Goal: Task Accomplishment & Management: Use online tool/utility

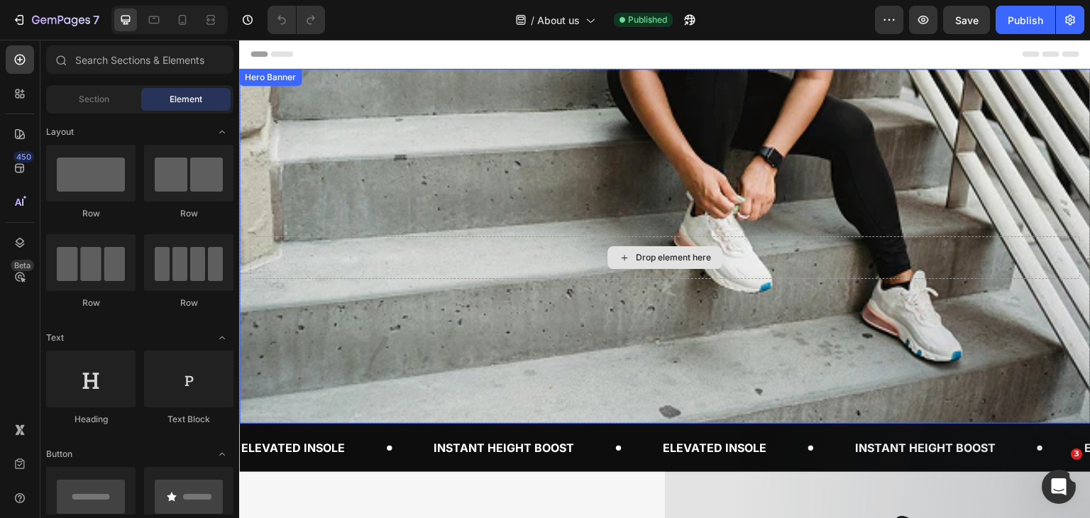
click at [458, 245] on div "Drop element here" at bounding box center [665, 257] width 830 height 43
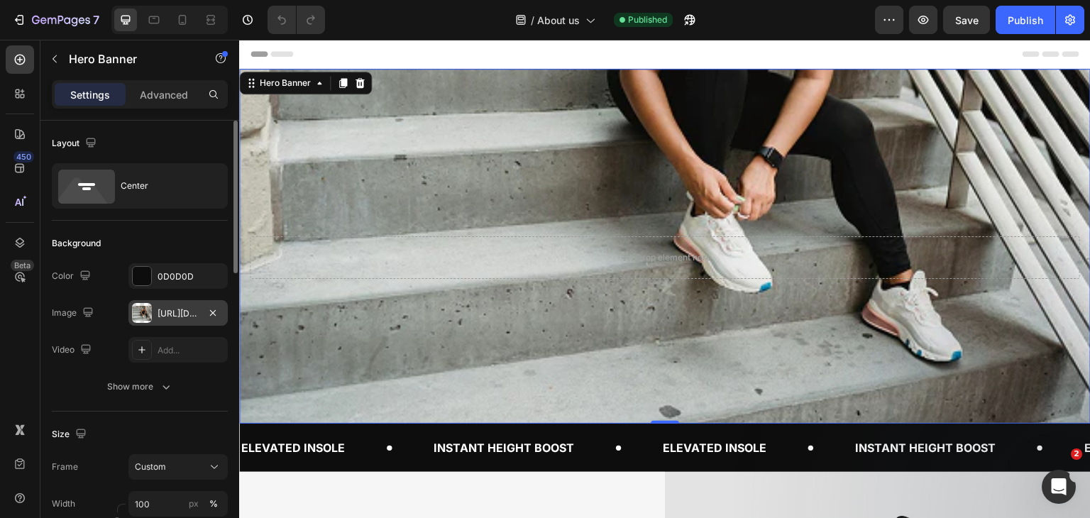
click at [168, 316] on div "[URL][DOMAIN_NAME]" at bounding box center [177, 313] width 41 height 13
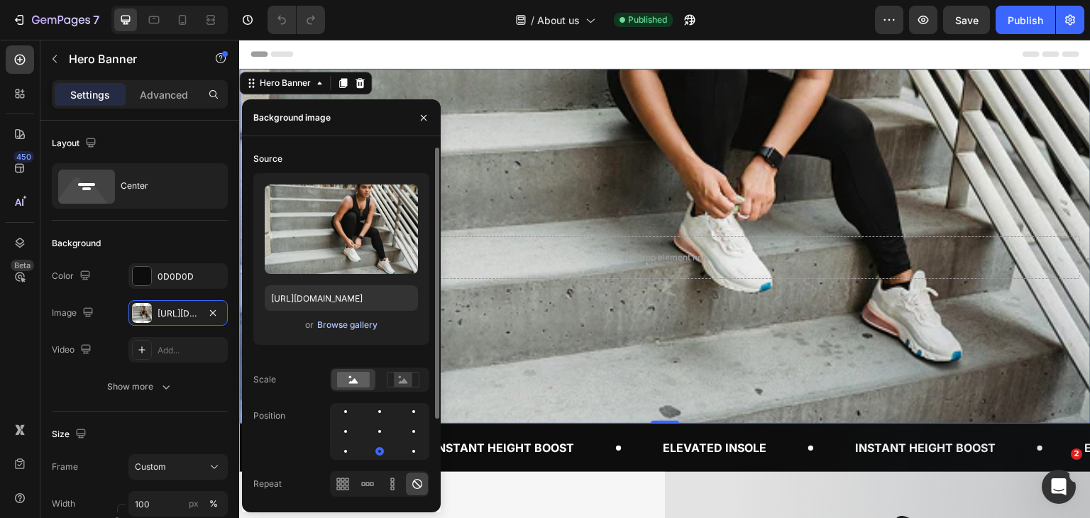
click at [329, 324] on div "Browse gallery" at bounding box center [347, 325] width 60 height 13
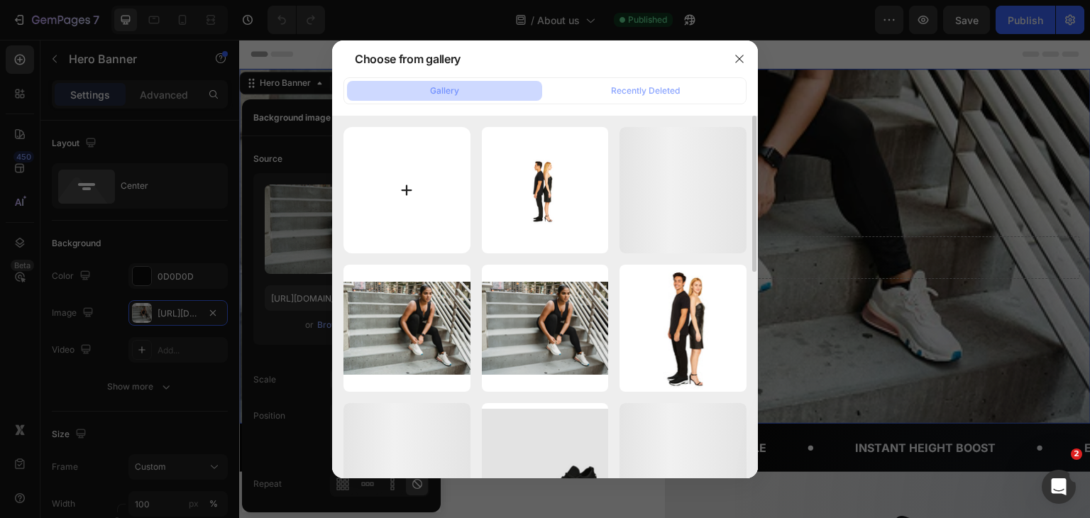
click at [406, 199] on input "file" at bounding box center [406, 190] width 127 height 127
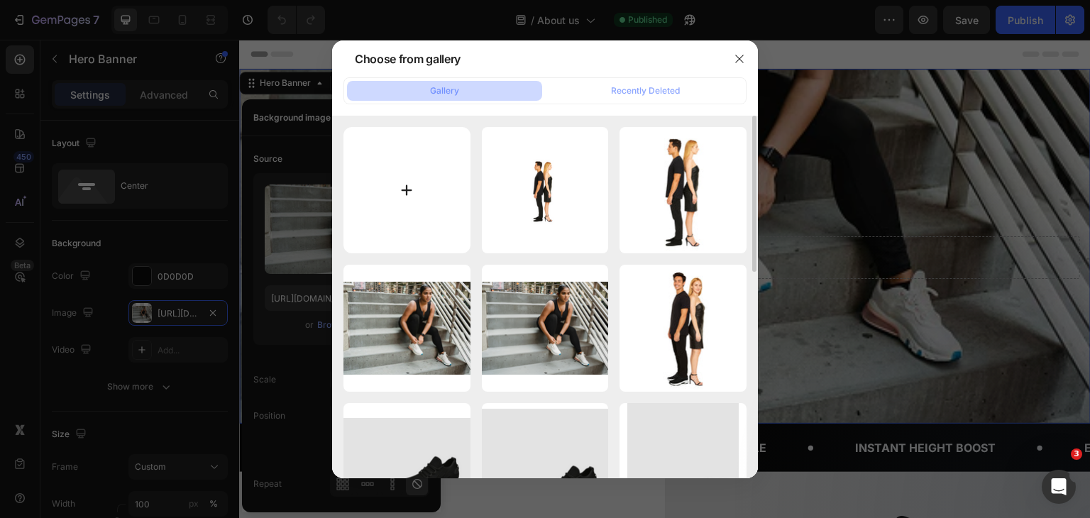
type input "C:\fakepath\ALTITUDE-GREY.jpg"
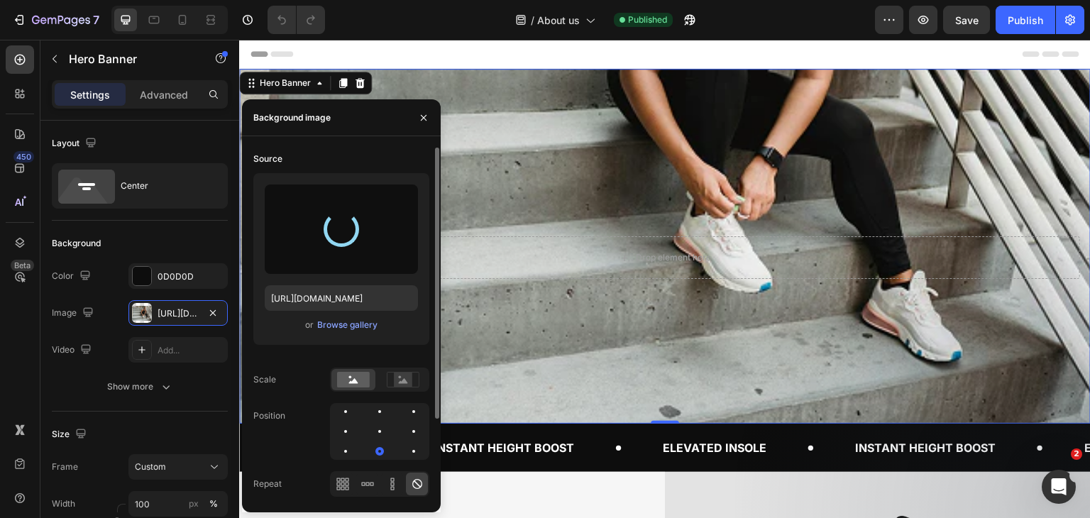
type input "[URL][DOMAIN_NAME]"
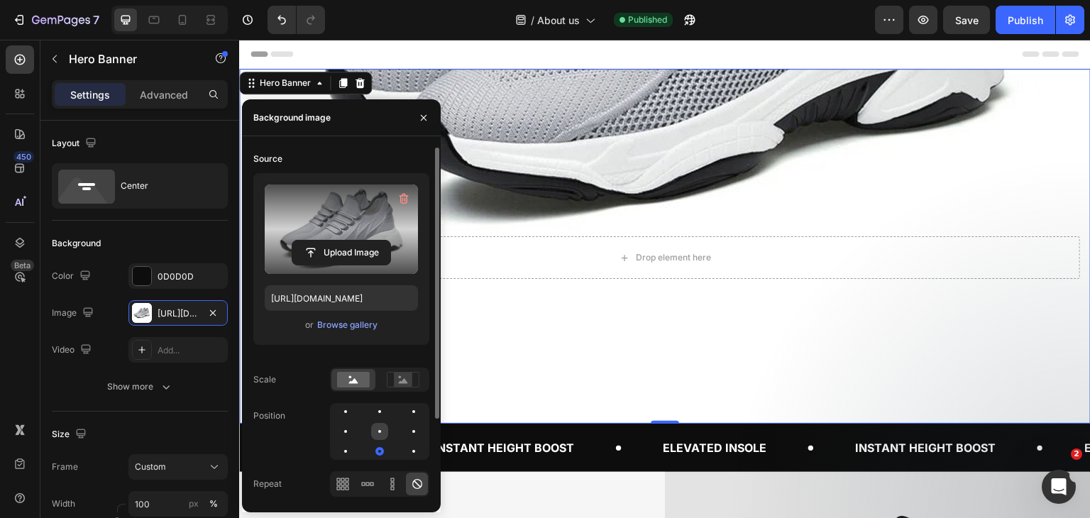
click at [405, 426] on div at bounding box center [413, 431] width 17 height 17
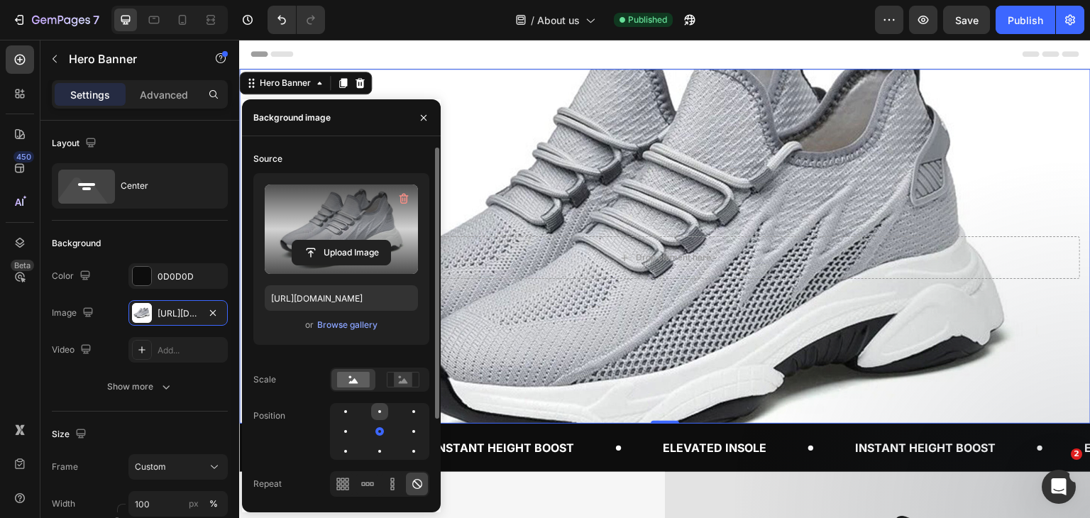
click at [405, 415] on div at bounding box center [413, 411] width 17 height 17
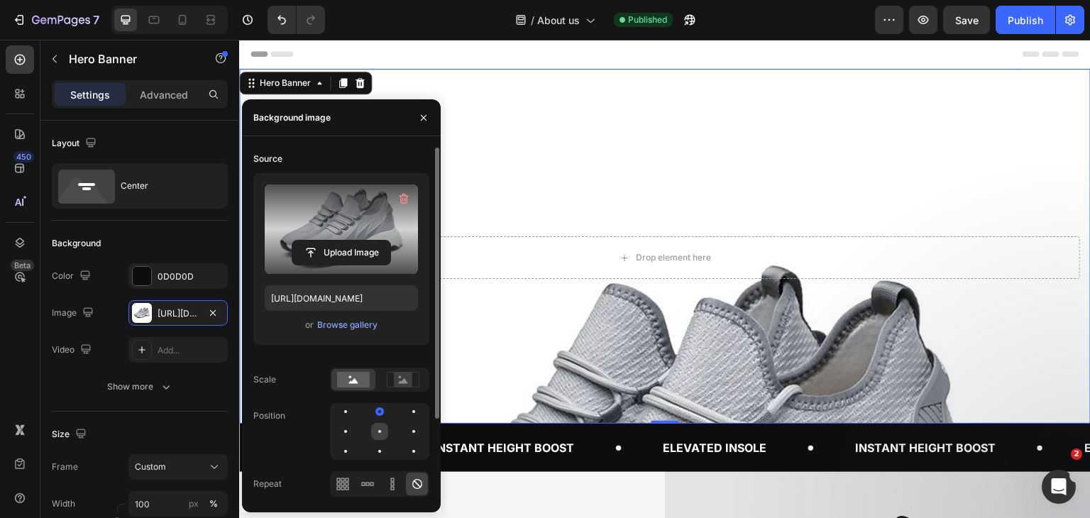
click at [405, 433] on div at bounding box center [413, 431] width 17 height 17
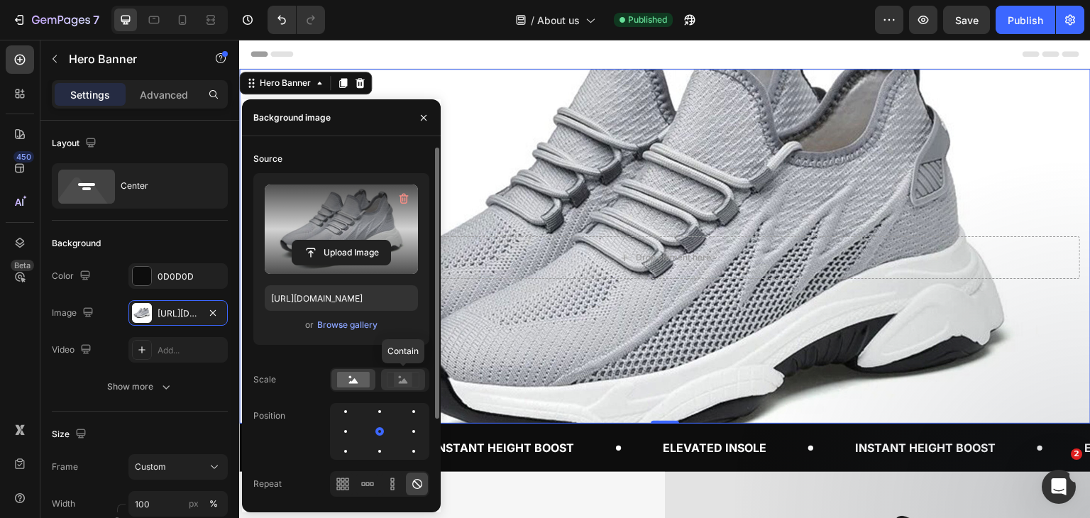
click at [402, 382] on icon at bounding box center [403, 380] width 9 height 5
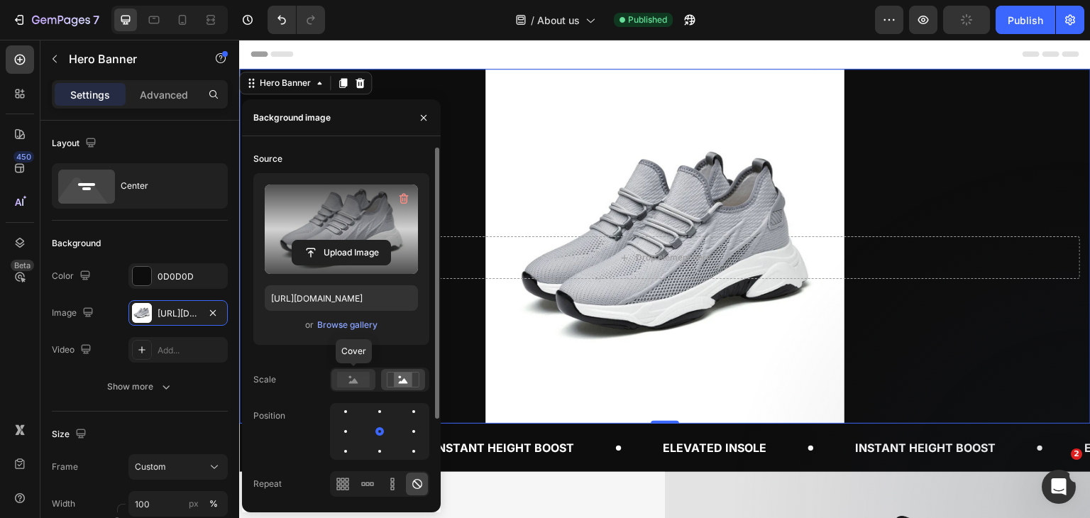
click at [343, 384] on rect at bounding box center [353, 380] width 33 height 16
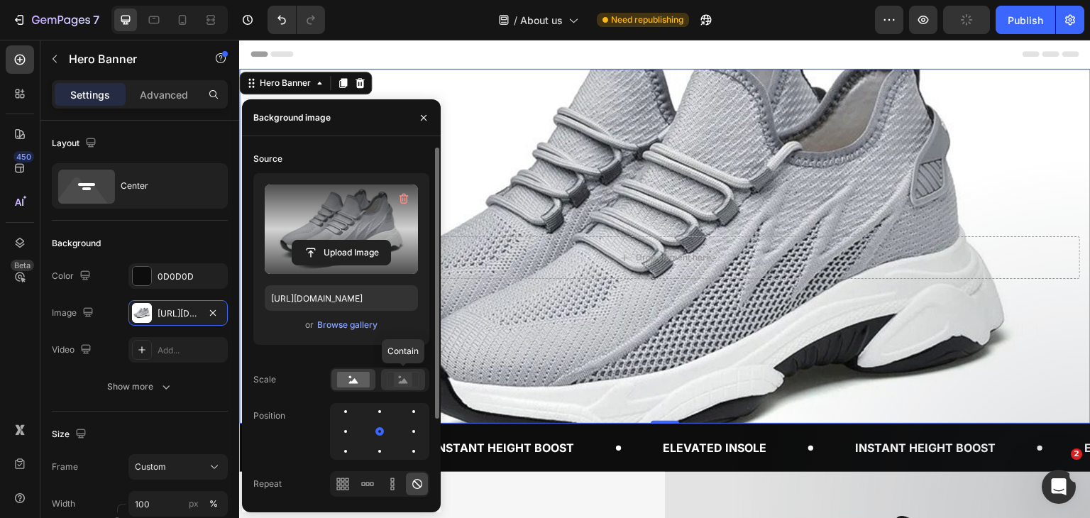
click at [394, 381] on rect at bounding box center [403, 379] width 18 height 14
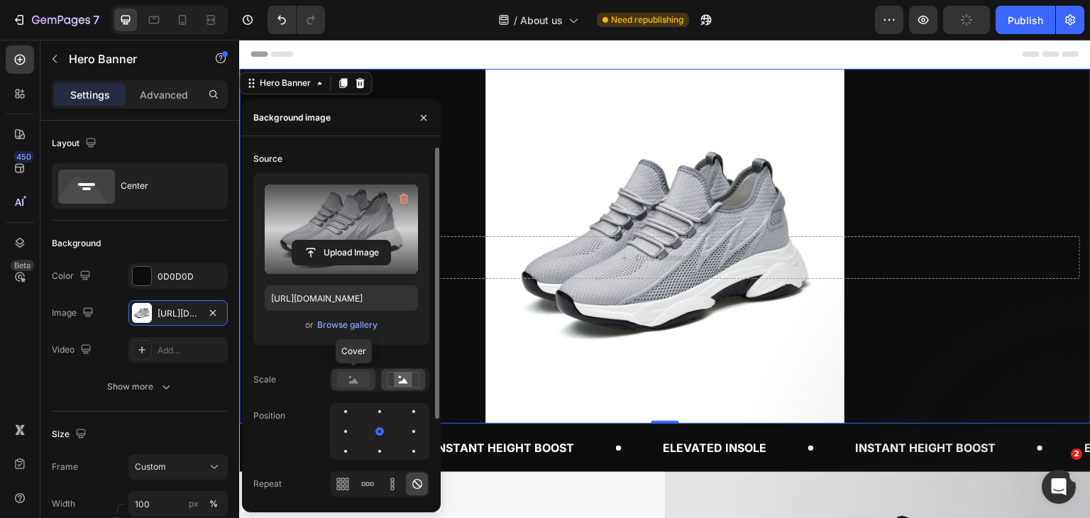
click at [350, 383] on icon at bounding box center [353, 380] width 9 height 5
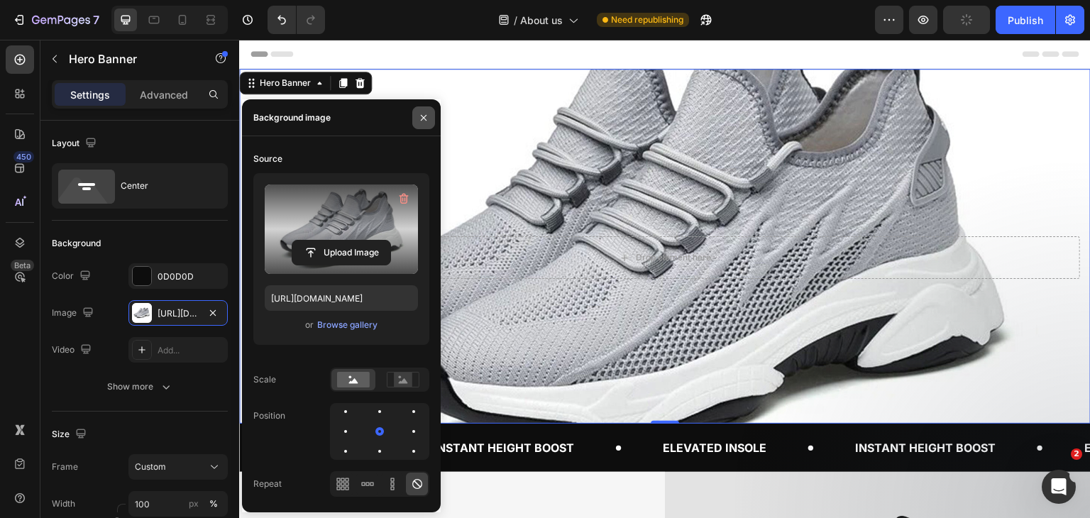
click at [431, 118] on button "button" at bounding box center [423, 117] width 23 height 23
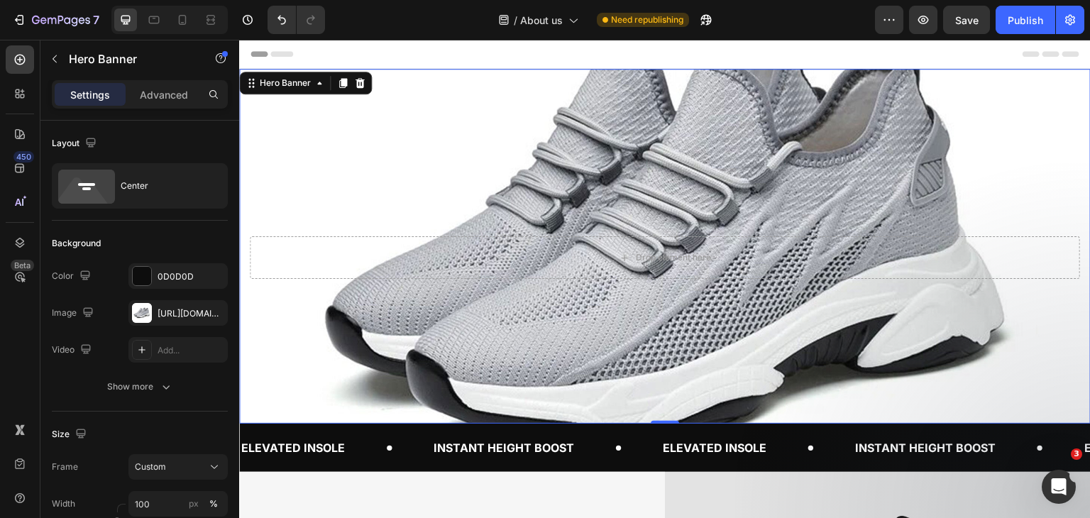
click at [514, 208] on div "Background Image" at bounding box center [664, 246] width 851 height 355
click at [175, 303] on div "[URL][DOMAIN_NAME]" at bounding box center [177, 313] width 99 height 26
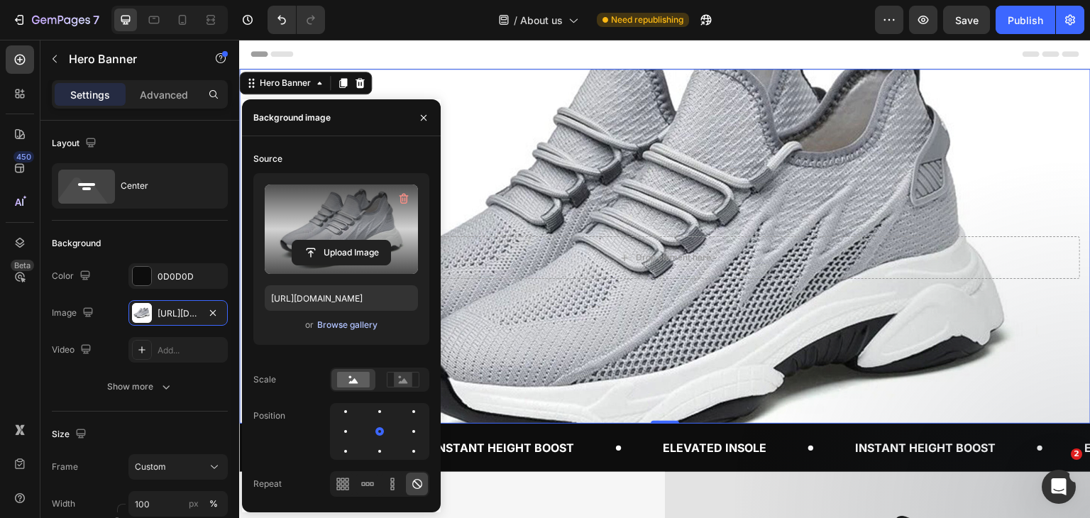
click at [354, 319] on div "Browse gallery" at bounding box center [347, 325] width 60 height 13
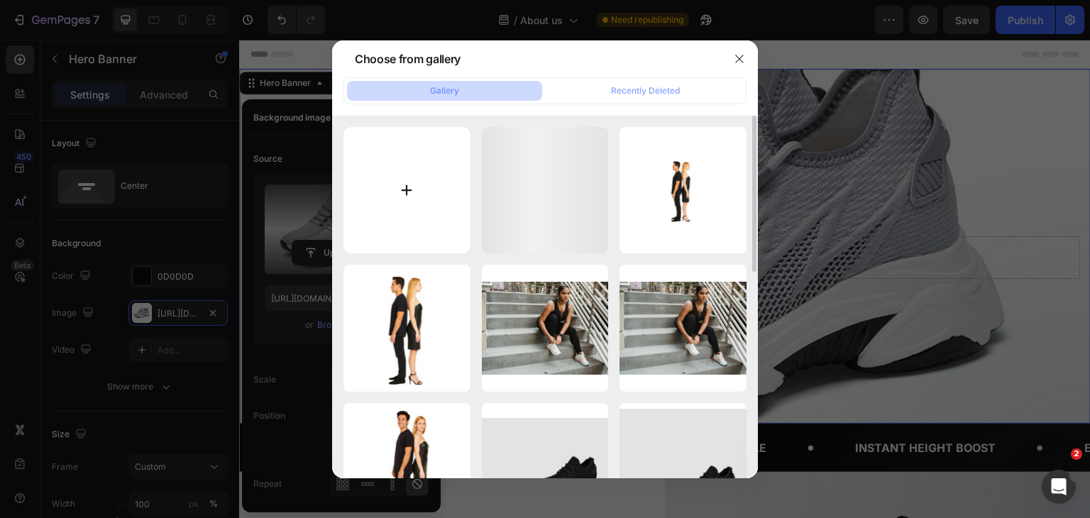
click at [426, 192] on input "file" at bounding box center [406, 190] width 127 height 127
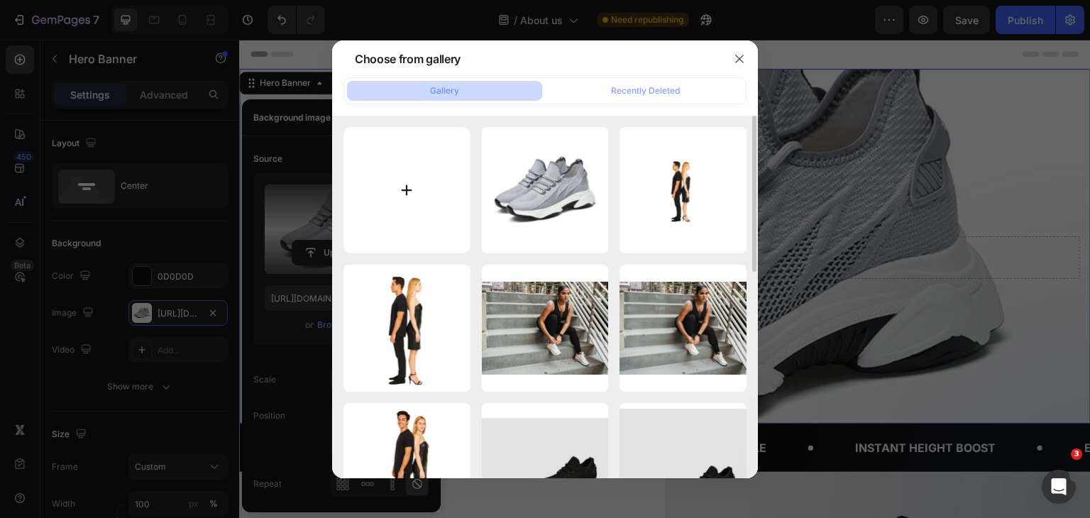
type input "C:\fakepath\About banenr desktop.png"
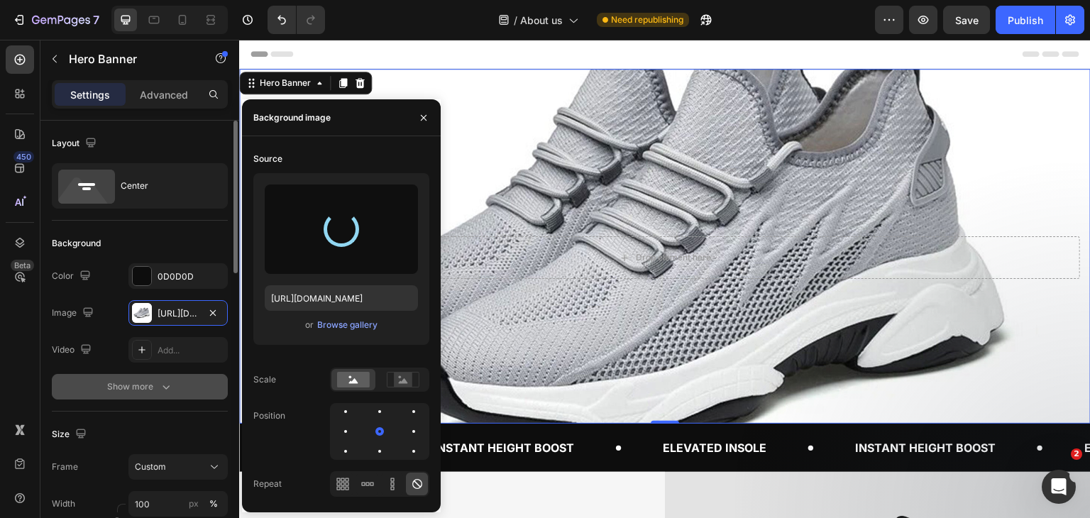
click at [123, 392] on div "Show more" at bounding box center [140, 387] width 66 height 14
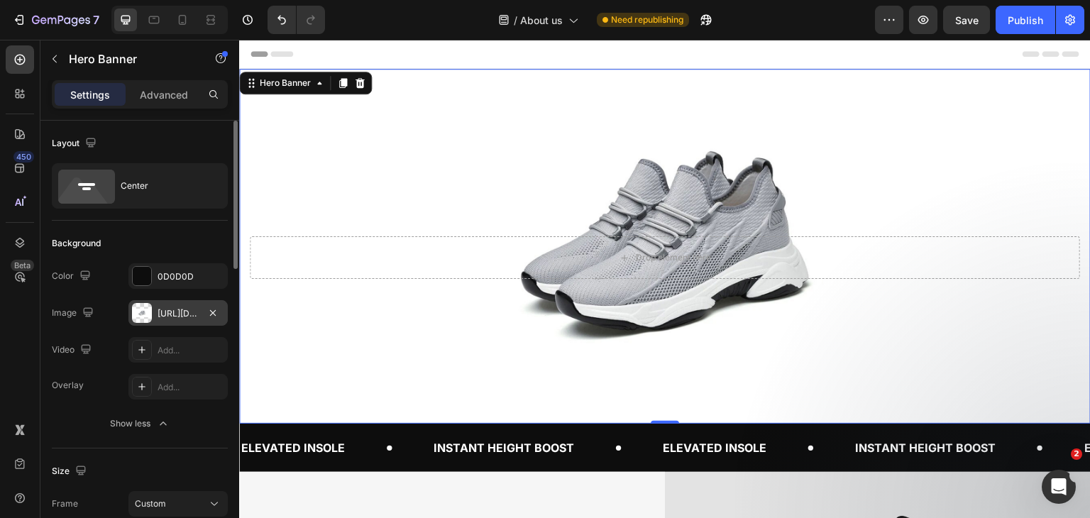
click at [174, 315] on div "[URL][DOMAIN_NAME]" at bounding box center [177, 313] width 41 height 13
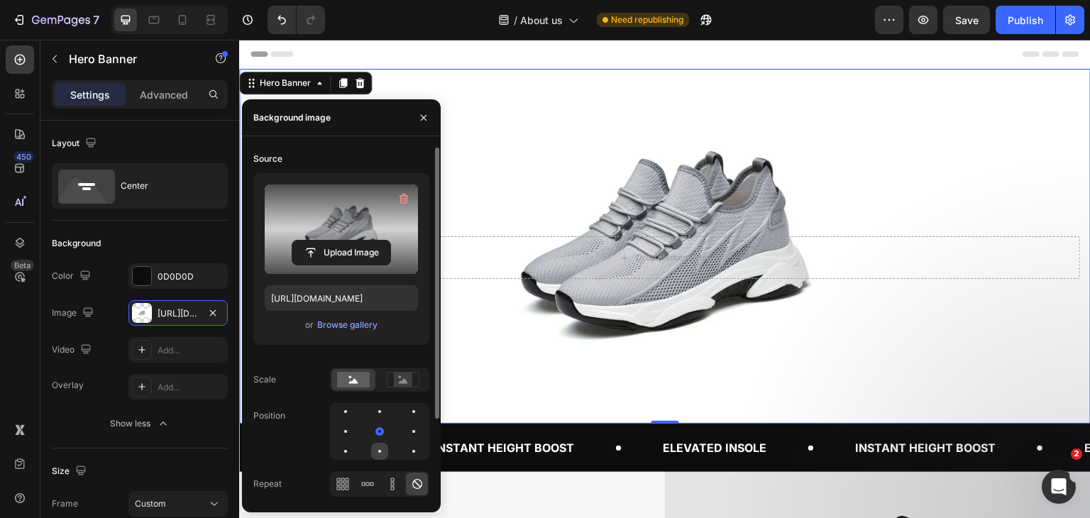
click at [405, 450] on div at bounding box center [413, 451] width 17 height 17
click at [405, 435] on div at bounding box center [413, 431] width 17 height 17
click at [0, 336] on div "450 Beta" at bounding box center [20, 279] width 40 height 478
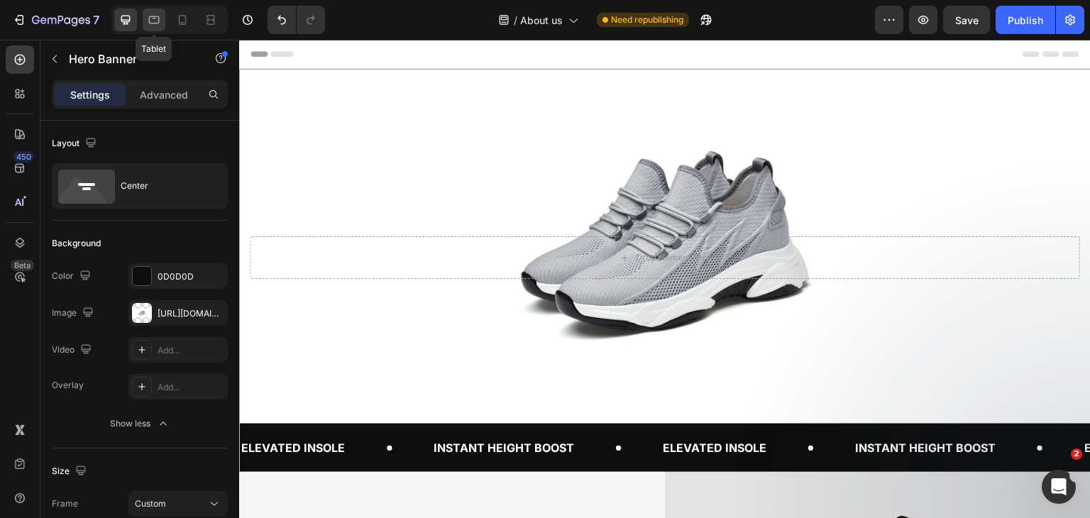
click at [154, 21] on icon at bounding box center [154, 20] width 14 height 14
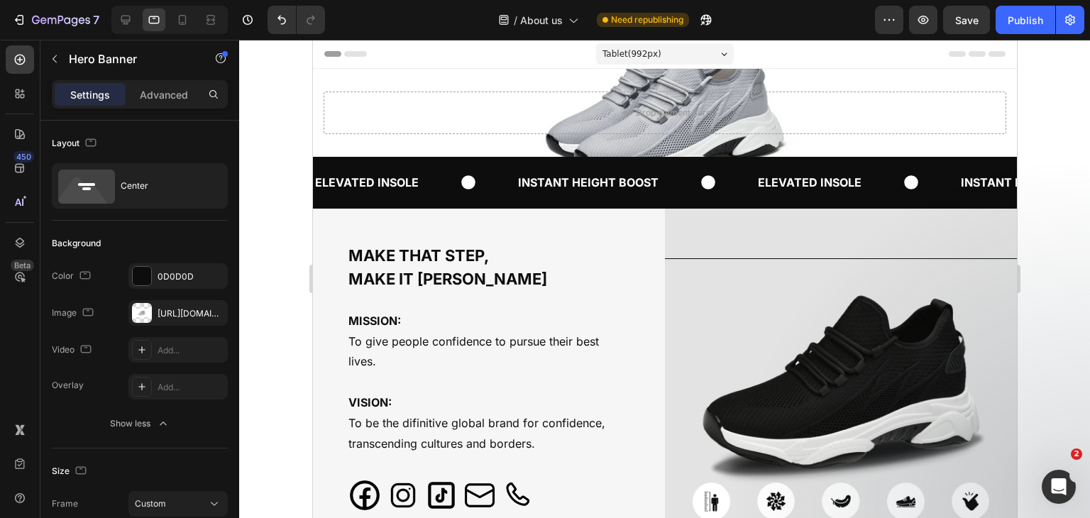
click at [496, 74] on div "Drop element here" at bounding box center [664, 113] width 704 height 88
click at [495, 100] on div "Drop element here" at bounding box center [664, 113] width 682 height 43
click at [501, 85] on div "Drop element here" at bounding box center [664, 113] width 704 height 88
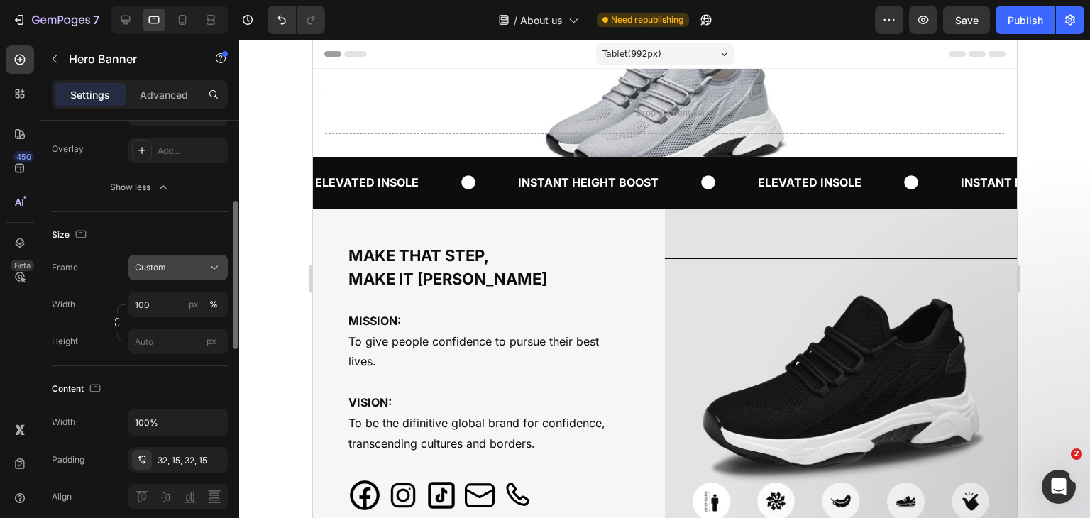
click at [179, 267] on div "Custom" at bounding box center [170, 267] width 70 height 13
drag, startPoint x: 177, startPoint y: 290, endPoint x: 179, endPoint y: 265, distance: 25.6
click at [178, 290] on div "As banner source" at bounding box center [165, 302] width 113 height 26
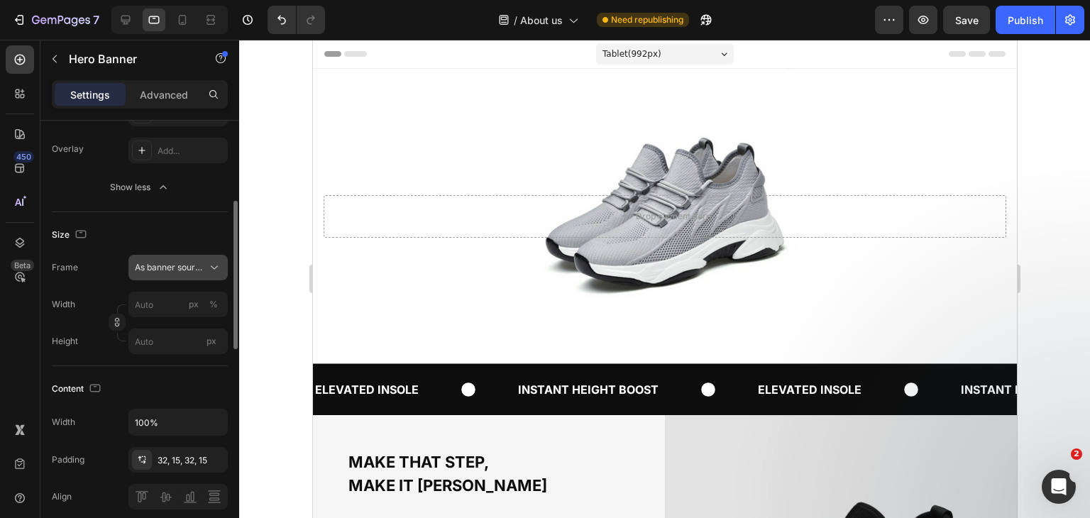
click at [179, 265] on span "As banner source" at bounding box center [170, 267] width 70 height 13
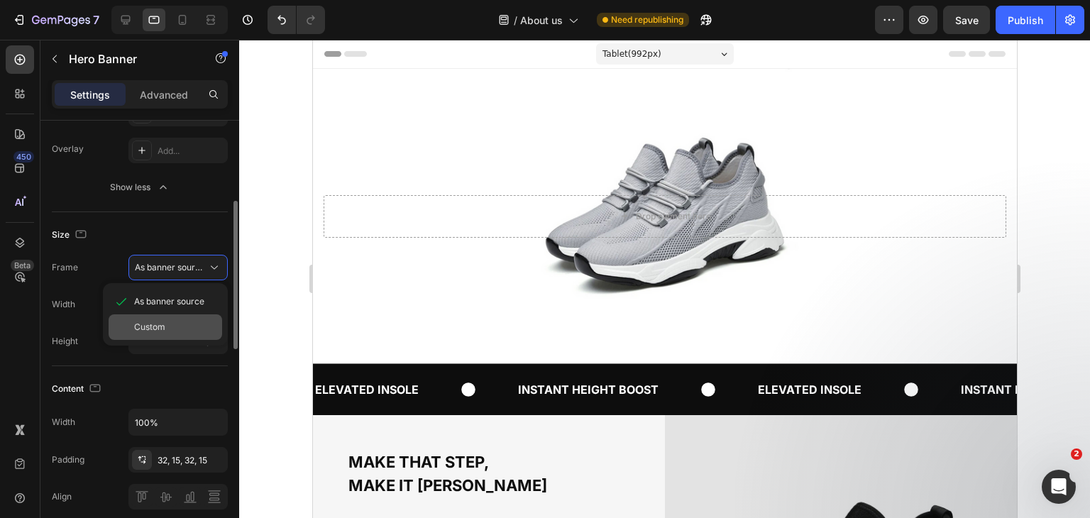
click at [167, 322] on div "Custom" at bounding box center [175, 327] width 82 height 13
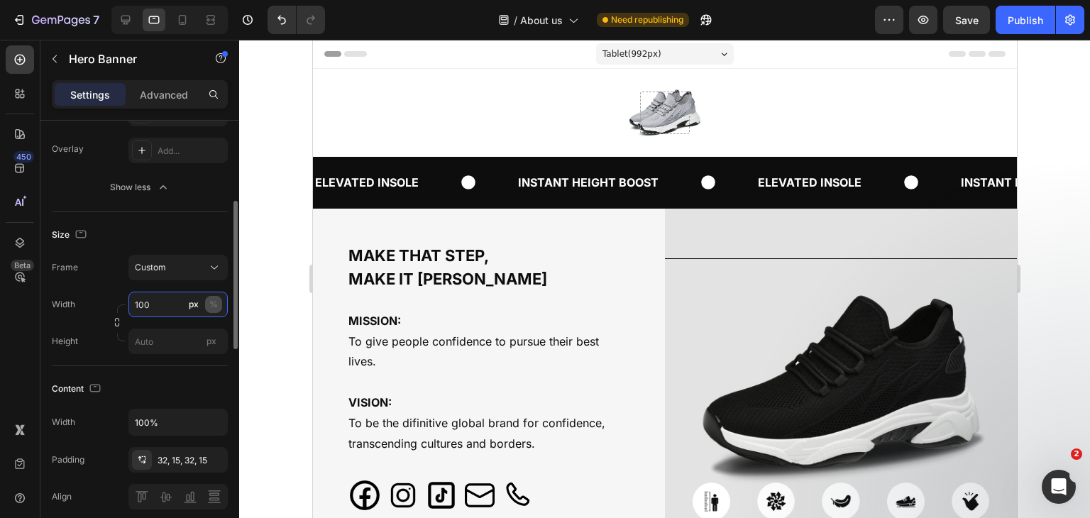
type input "100"
click at [210, 303] on div "%" at bounding box center [213, 304] width 9 height 13
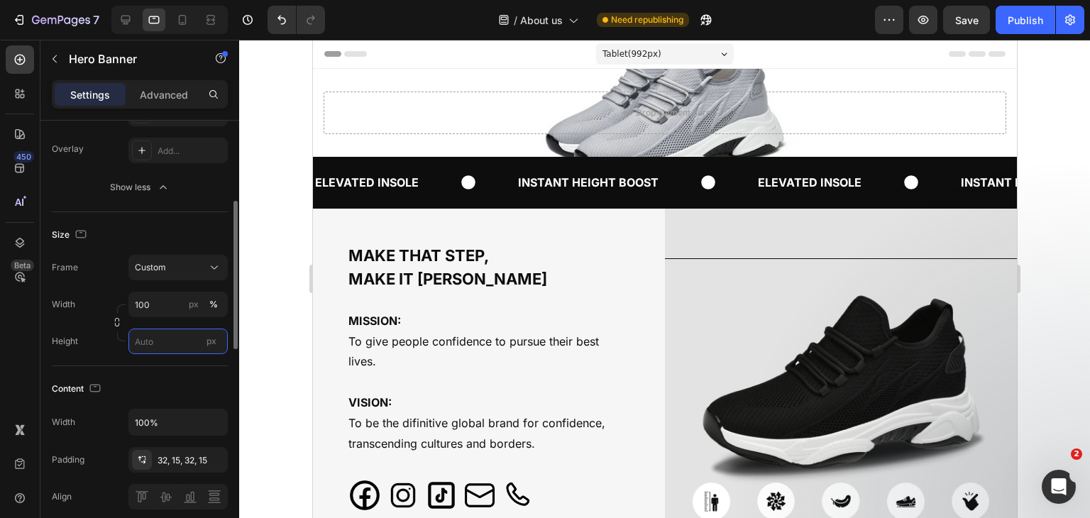
click at [139, 338] on input "px" at bounding box center [177, 341] width 99 height 26
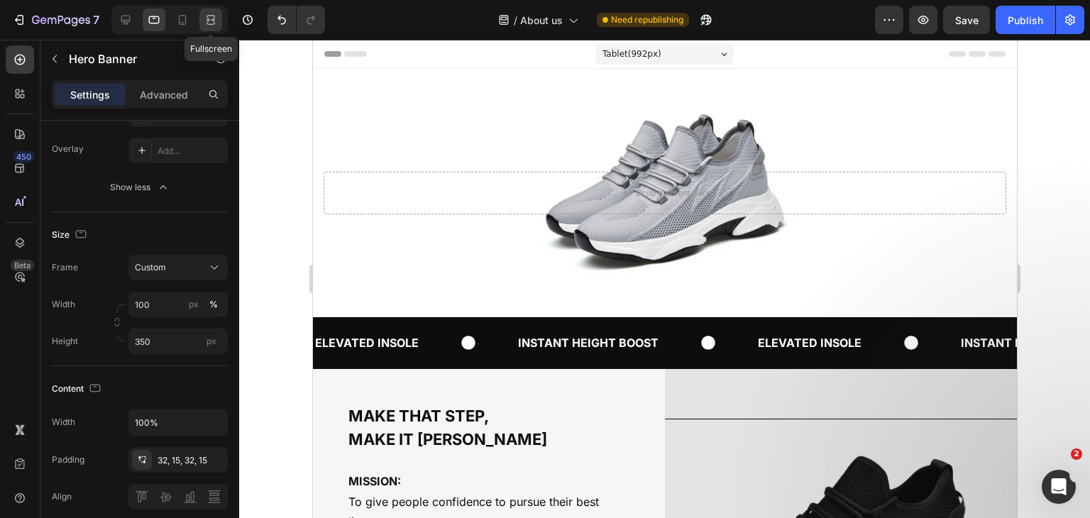
click at [214, 20] on icon at bounding box center [213, 20] width 4 height 4
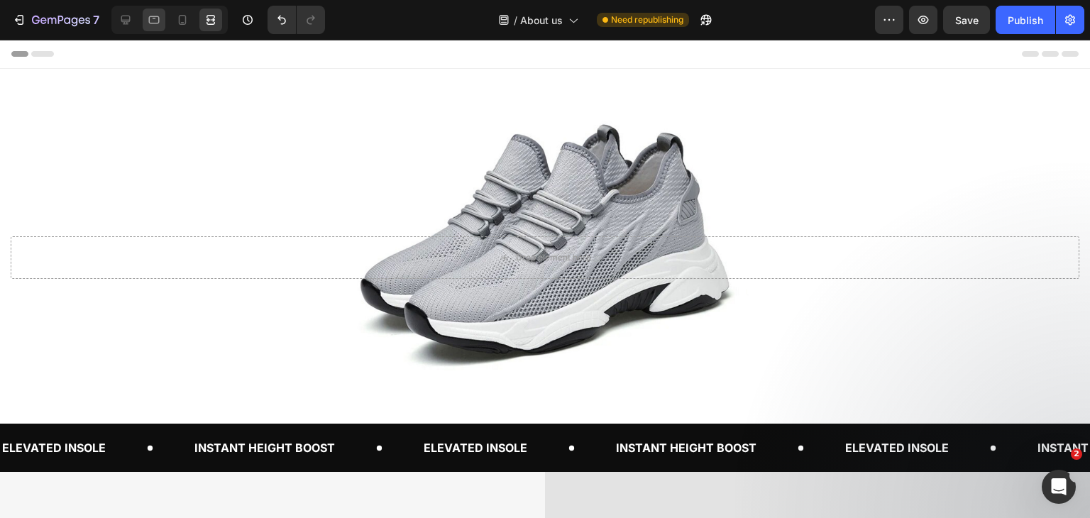
click at [160, 21] on icon at bounding box center [154, 20] width 14 height 14
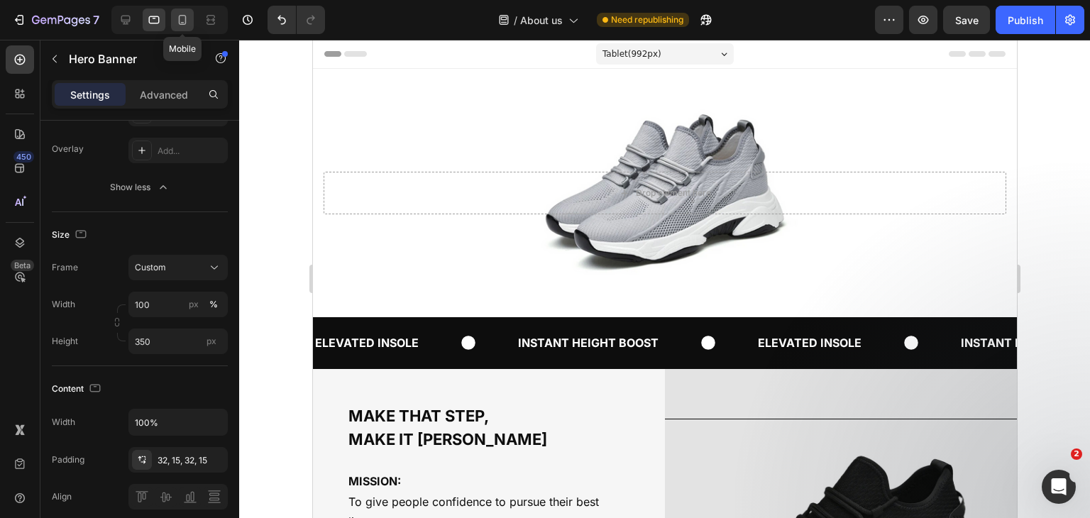
click at [179, 23] on icon at bounding box center [183, 20] width 8 height 10
type input "150"
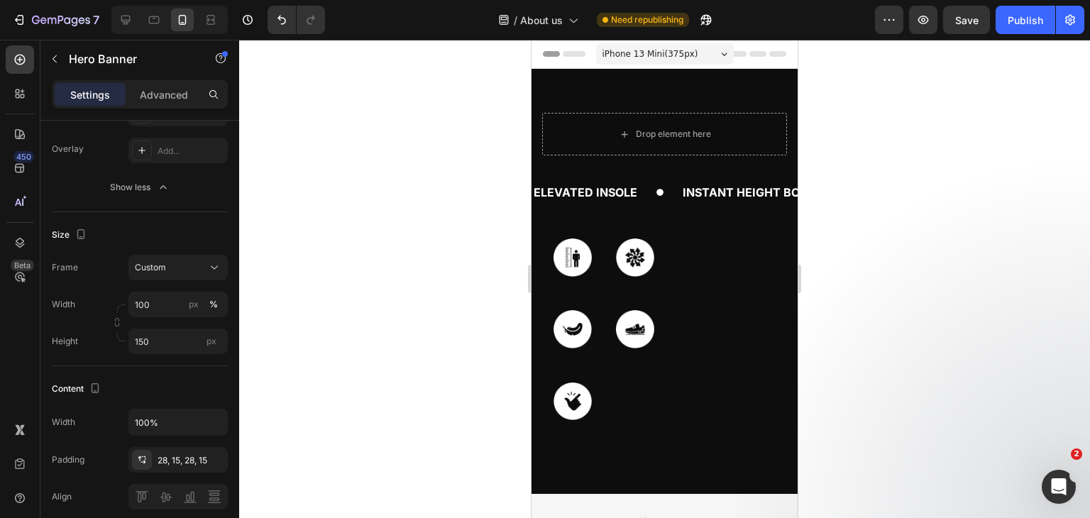
click at [640, 98] on div "Drop element here" at bounding box center [664, 134] width 266 height 82
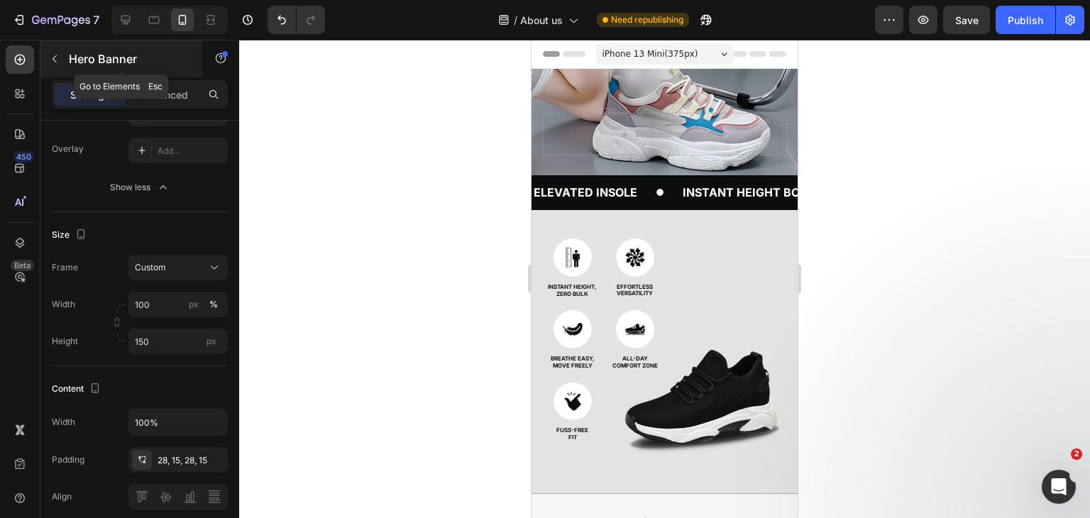
click at [59, 61] on icon "button" at bounding box center [54, 58] width 11 height 11
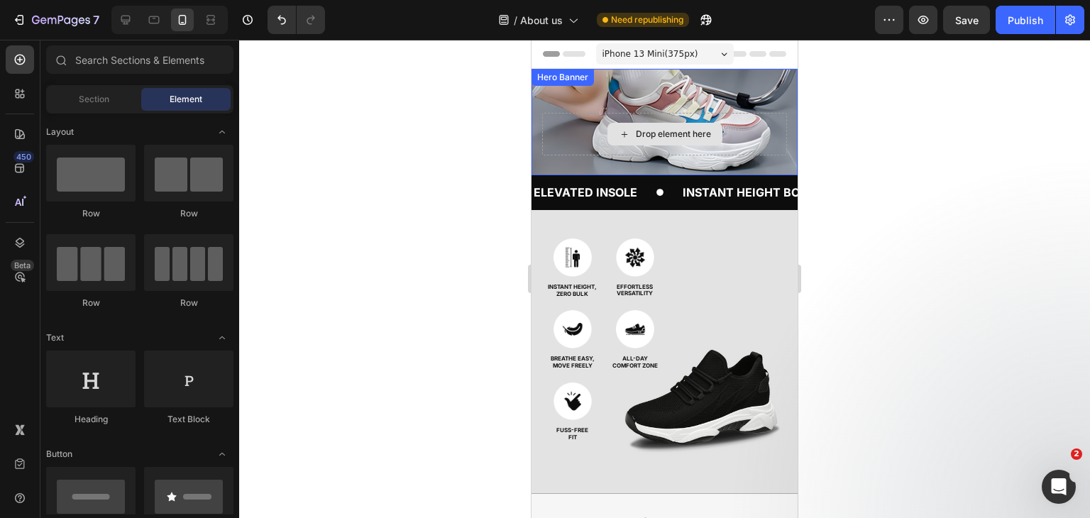
click at [564, 109] on div "Drop element here" at bounding box center [664, 134] width 266 height 82
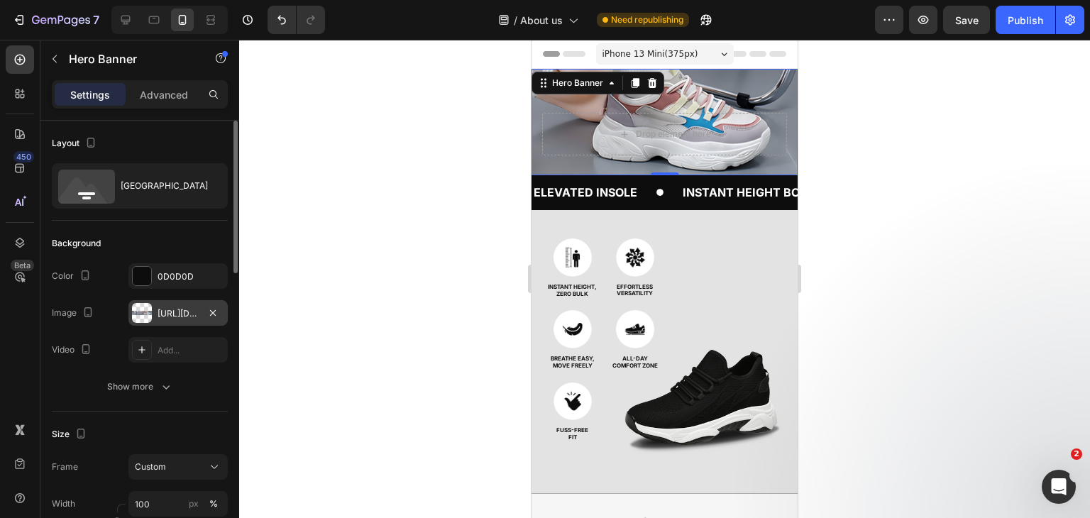
click at [167, 317] on div "[URL][DOMAIN_NAME]" at bounding box center [177, 313] width 41 height 13
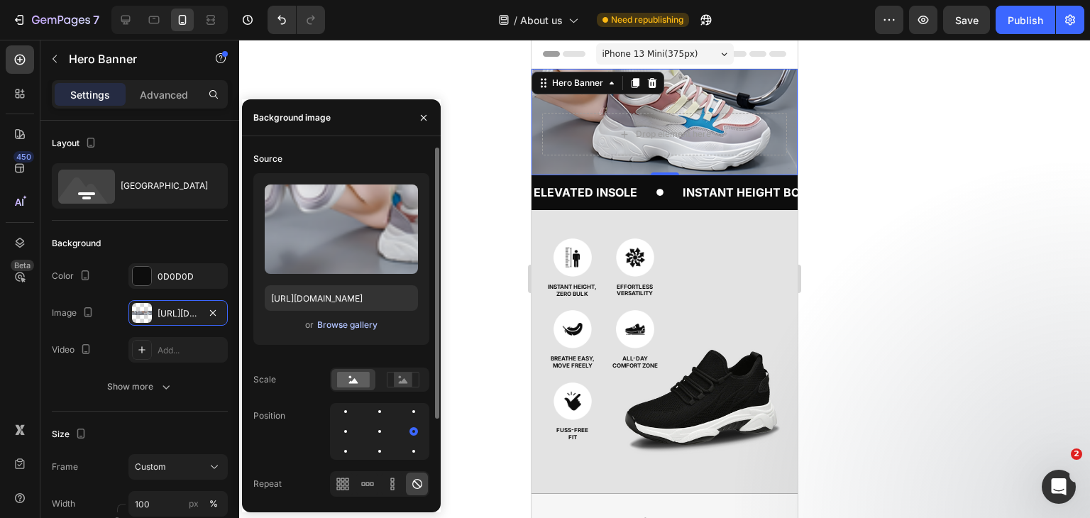
click at [356, 321] on div "Browse gallery" at bounding box center [347, 325] width 60 height 13
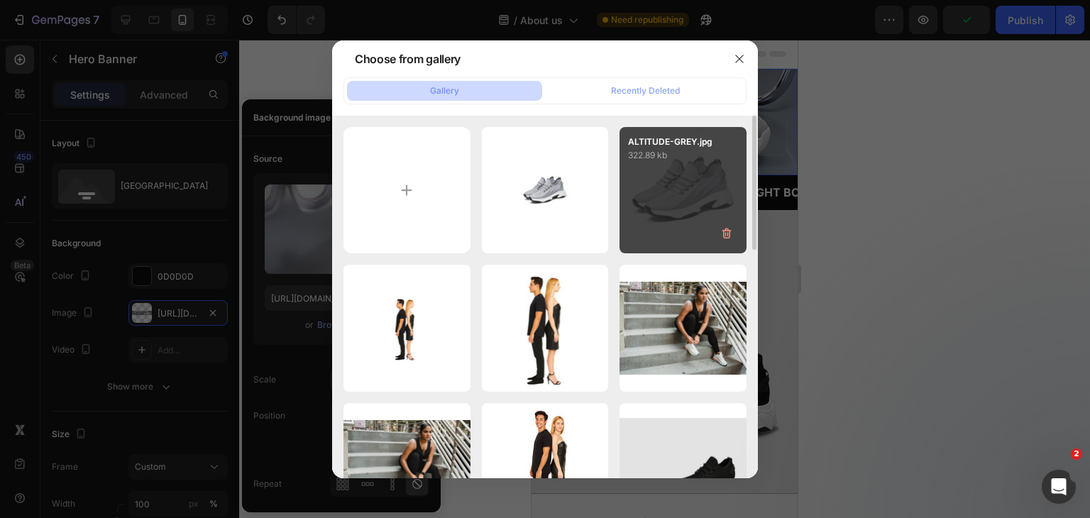
click at [712, 175] on div "ALTITUDE-GREY.jpg 322.89 kb" at bounding box center [682, 190] width 127 height 127
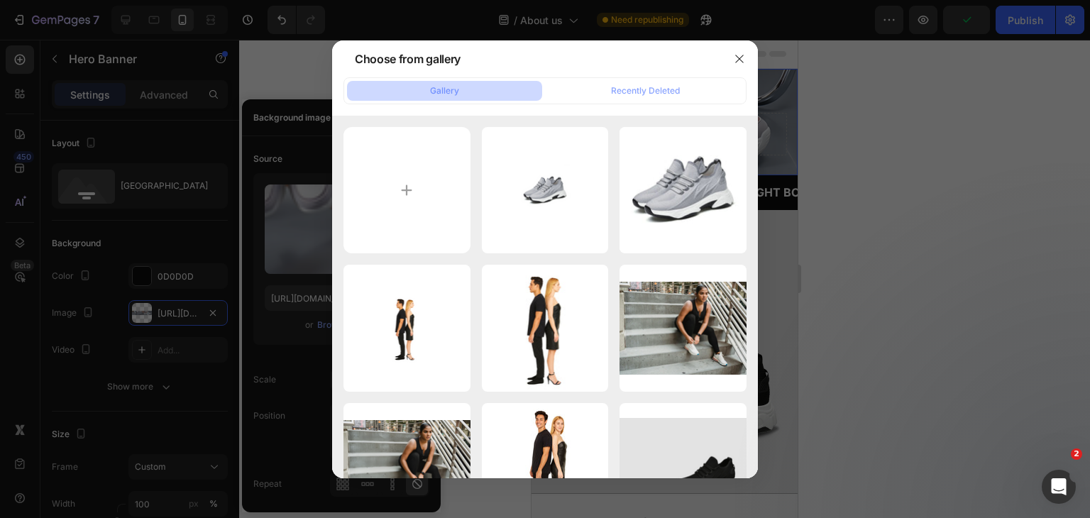
type input "[URL][DOMAIN_NAME]"
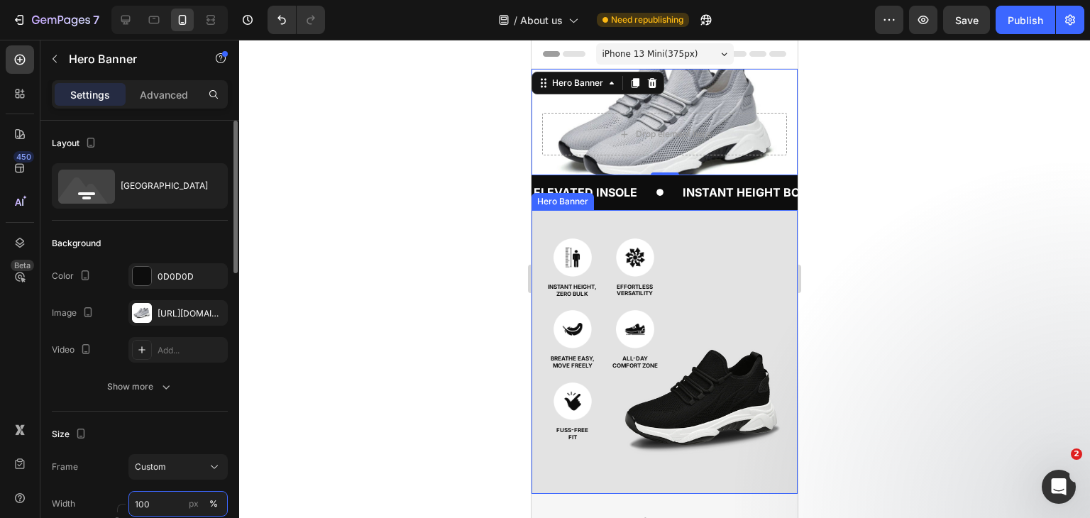
click at [166, 504] on input "100" at bounding box center [177, 504] width 99 height 26
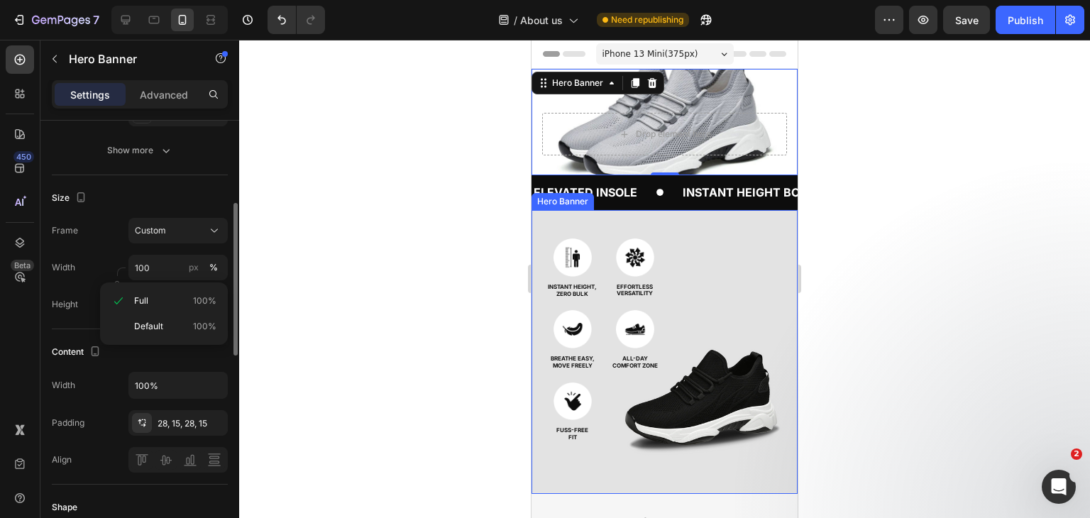
click at [0, 406] on div "450 Beta" at bounding box center [20, 279] width 40 height 478
click at [153, 304] on input "150" at bounding box center [177, 305] width 99 height 26
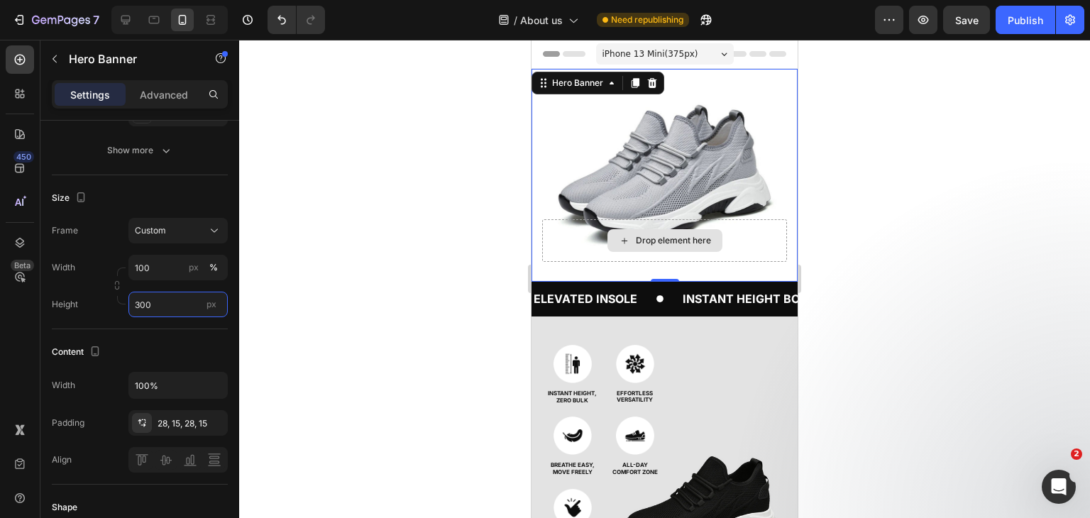
type input "300"
click at [555, 231] on div "Drop element here" at bounding box center [664, 240] width 245 height 43
click at [350, 217] on div at bounding box center [664, 279] width 851 height 478
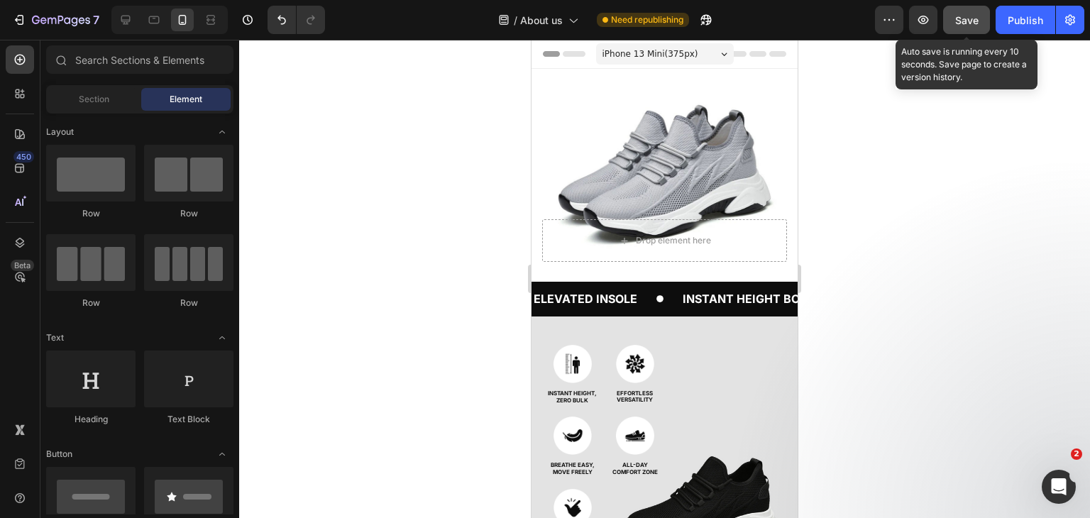
click at [963, 21] on span "Save" at bounding box center [966, 20] width 23 height 12
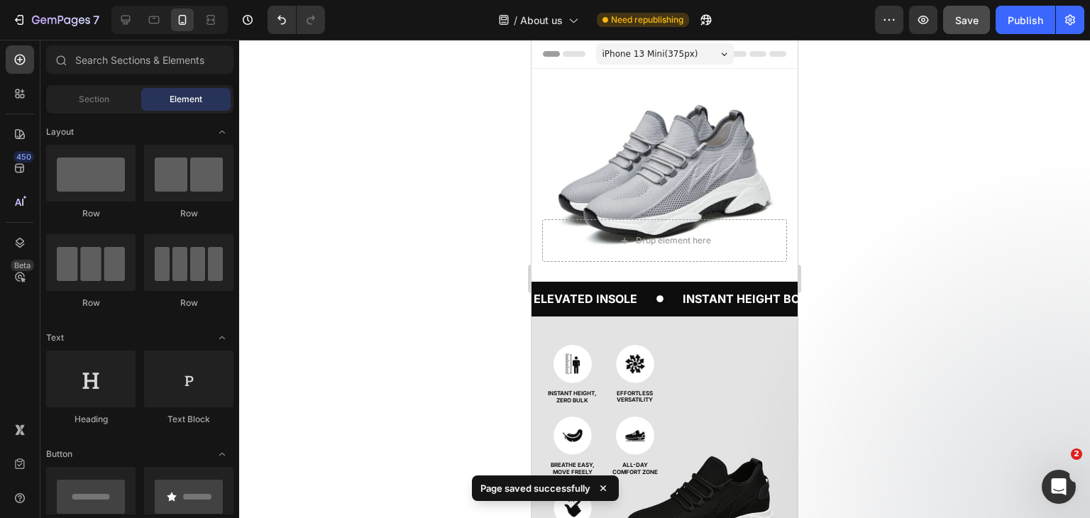
click at [924, 132] on div at bounding box center [664, 279] width 851 height 478
click at [964, 19] on span "Save" at bounding box center [966, 20] width 23 height 12
click at [1007, 18] on div "Publish" at bounding box center [1024, 20] width 35 height 15
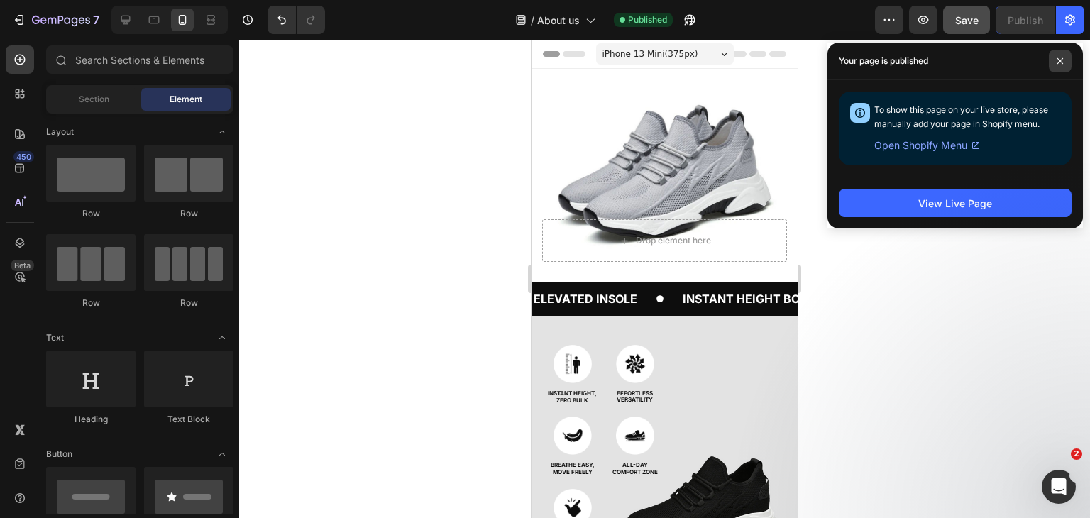
click at [1058, 60] on icon at bounding box center [1059, 60] width 7 height 7
